Goal: Task Accomplishment & Management: Complete application form

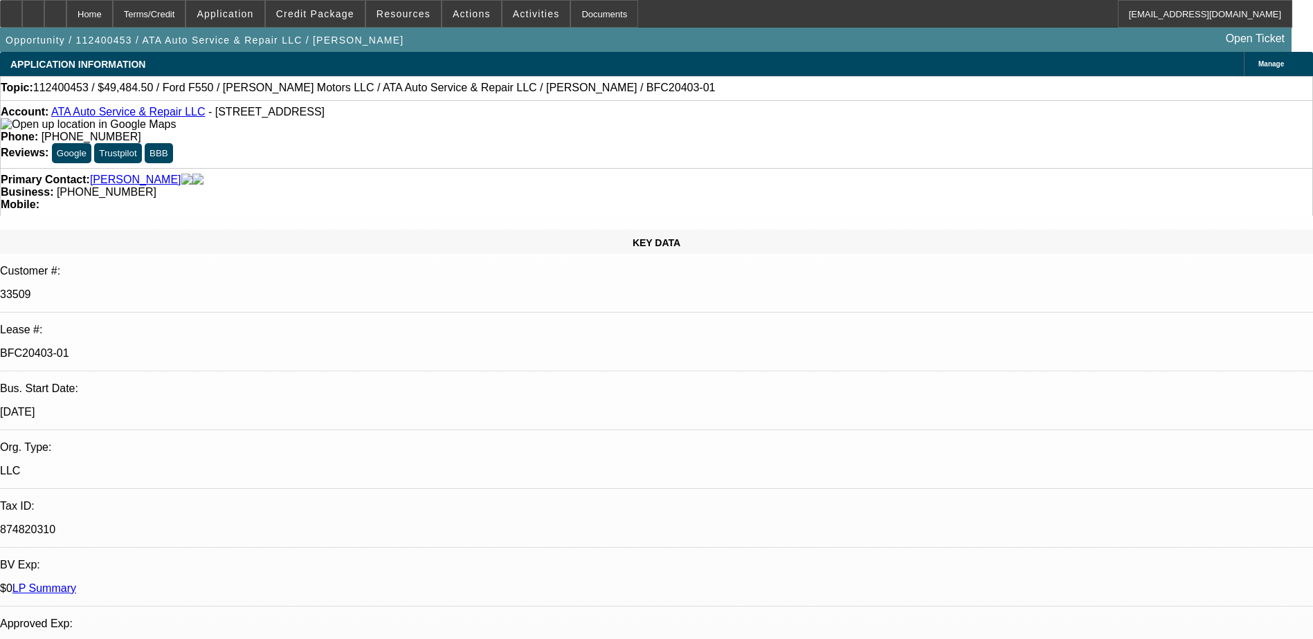
select select "0"
select select "3"
select select "0"
select select "6"
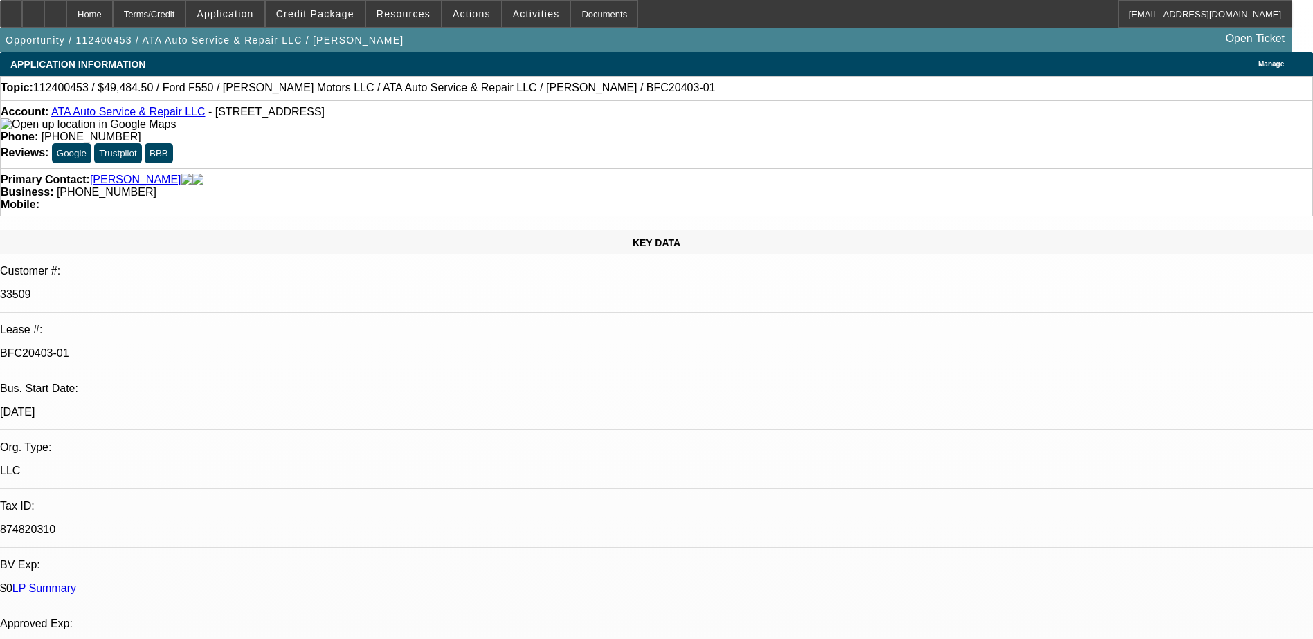
select select "0"
select select "3"
select select "0.1"
select select "4"
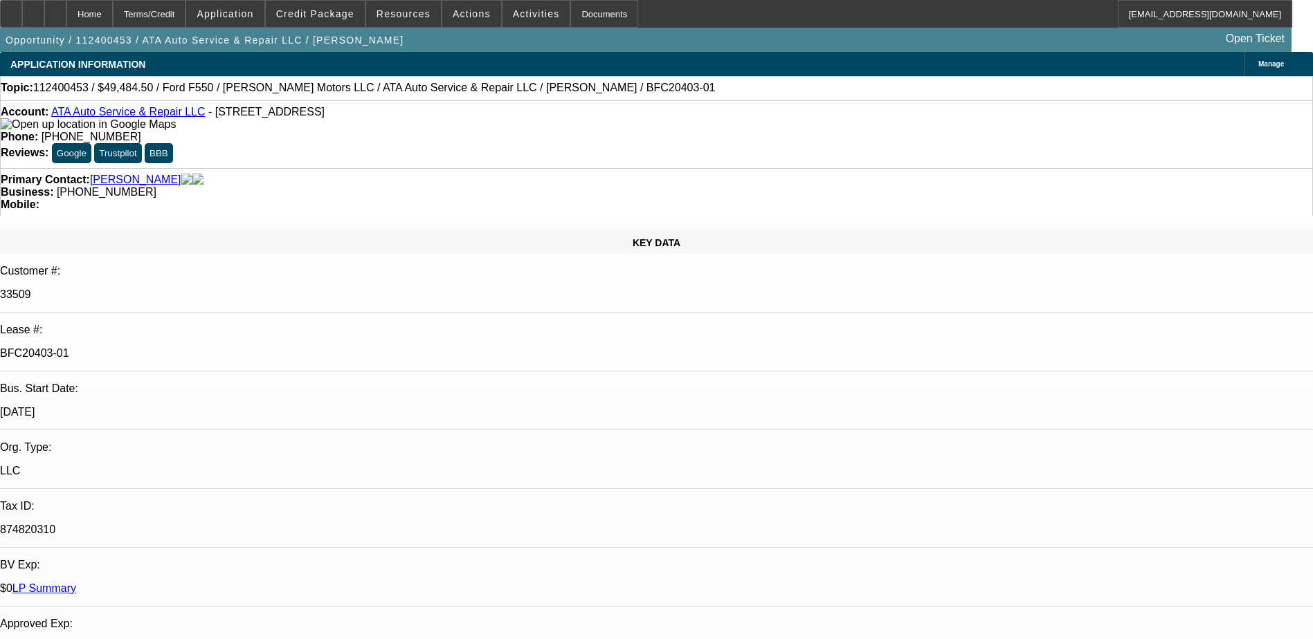
select select "0"
select select "3"
select select "0.1"
select select "4"
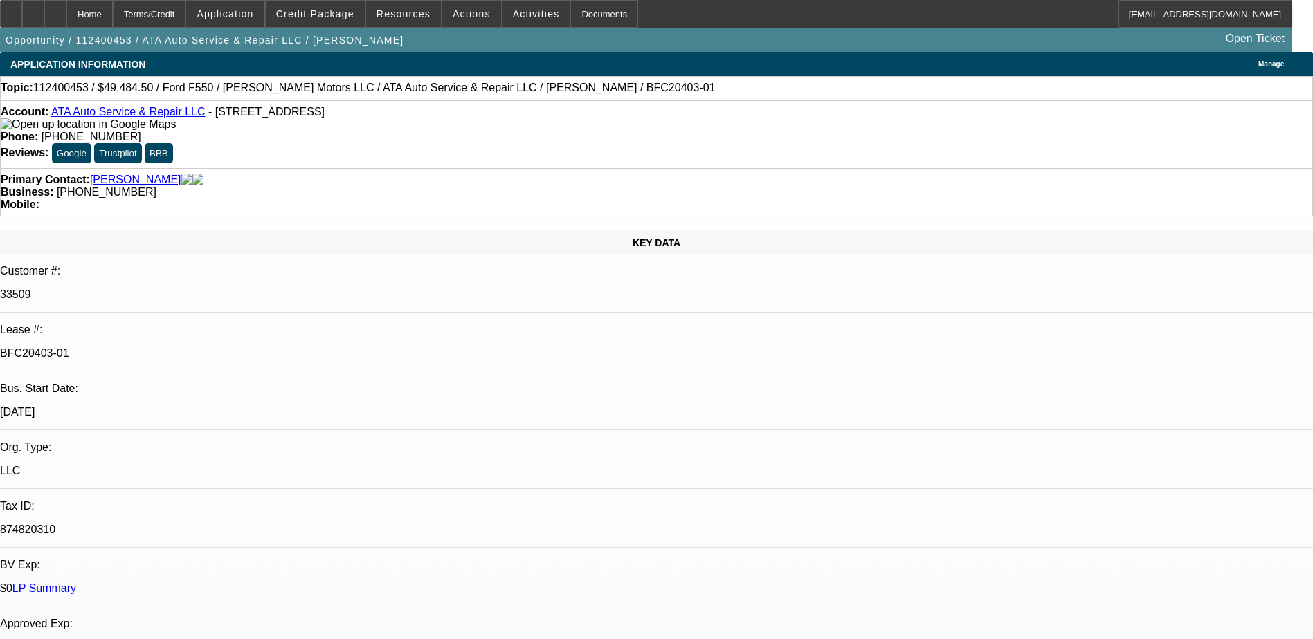
select select "0"
select select "3"
select select "0.1"
select select "4"
